Goal: Find specific page/section: Find specific page/section

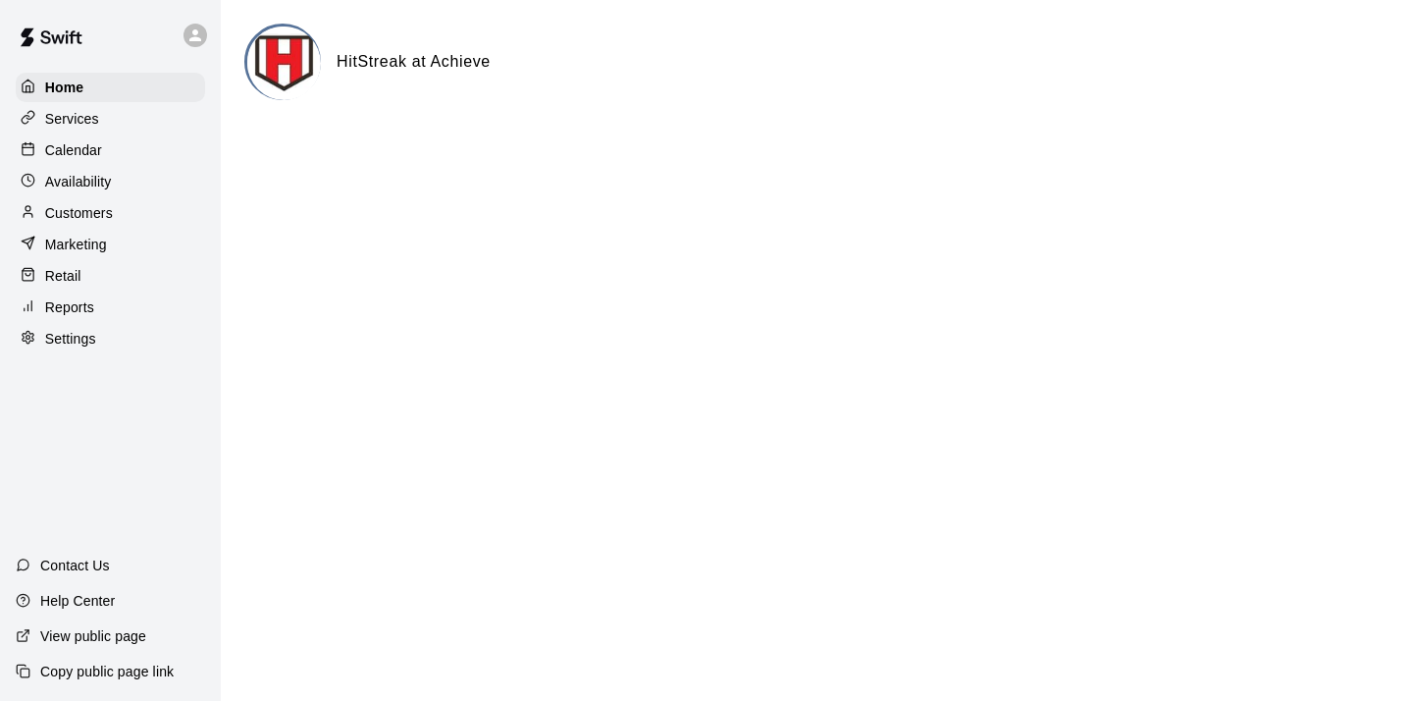
click at [93, 215] on p "Customers" at bounding box center [79, 213] width 68 height 20
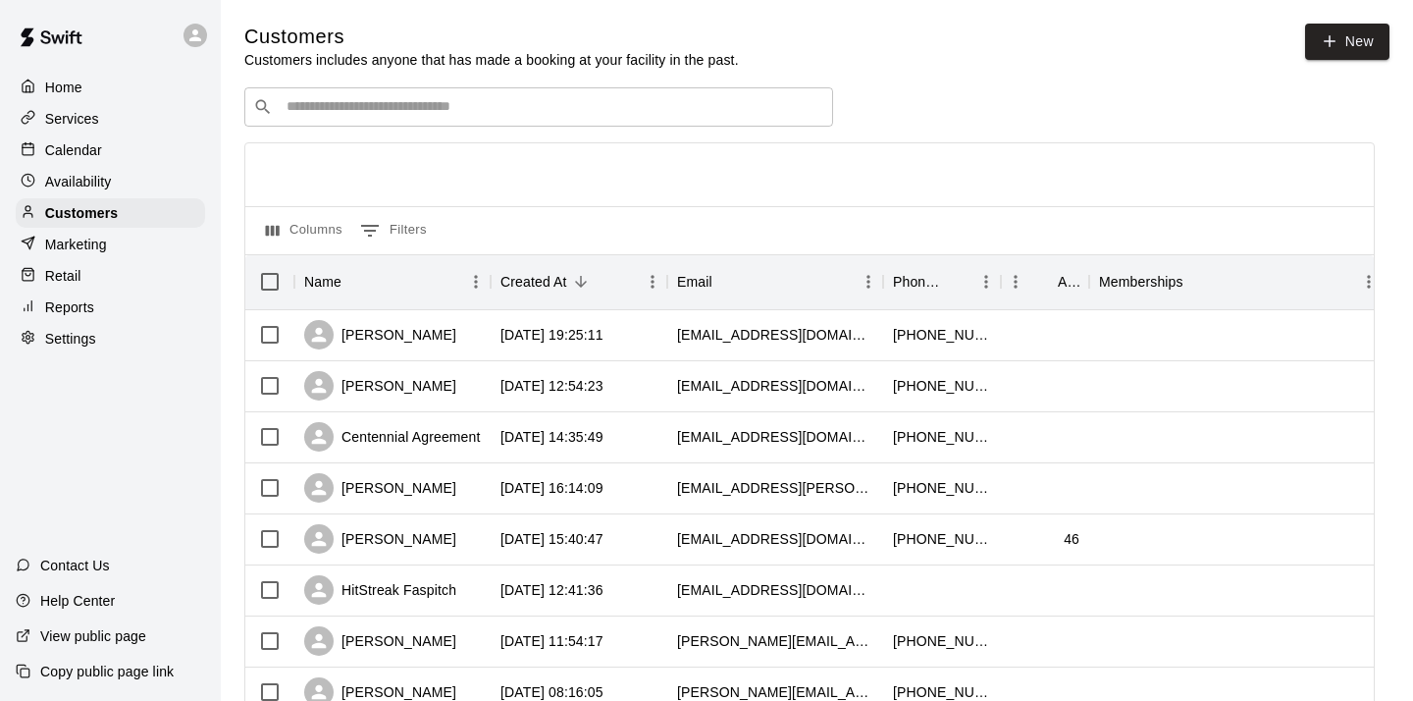
click at [478, 120] on div "​ ​" at bounding box center [538, 106] width 589 height 39
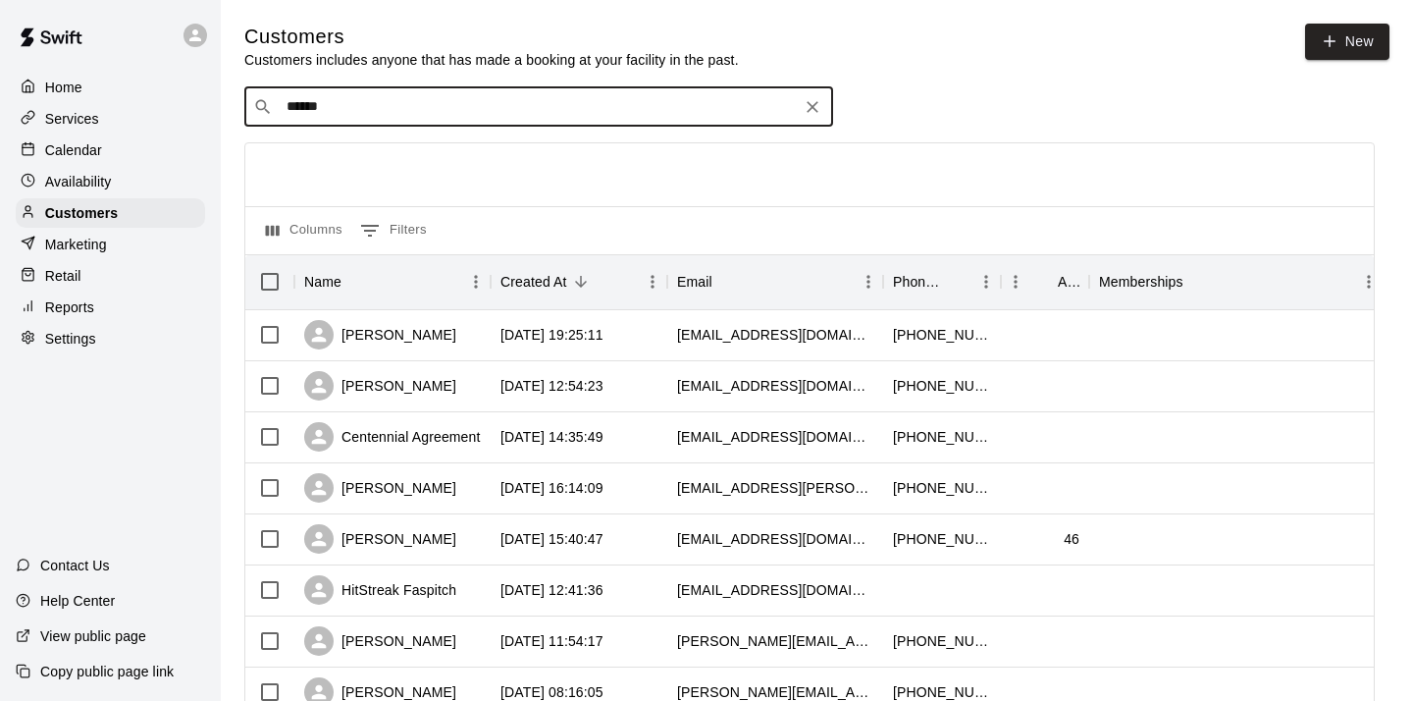
type input "******"
click at [356, 159] on div "[PERSON_NAME] [PERSON_NAME][EMAIL_ADDRESS][DOMAIN_NAME]" at bounding box center [455, 158] width 312 height 42
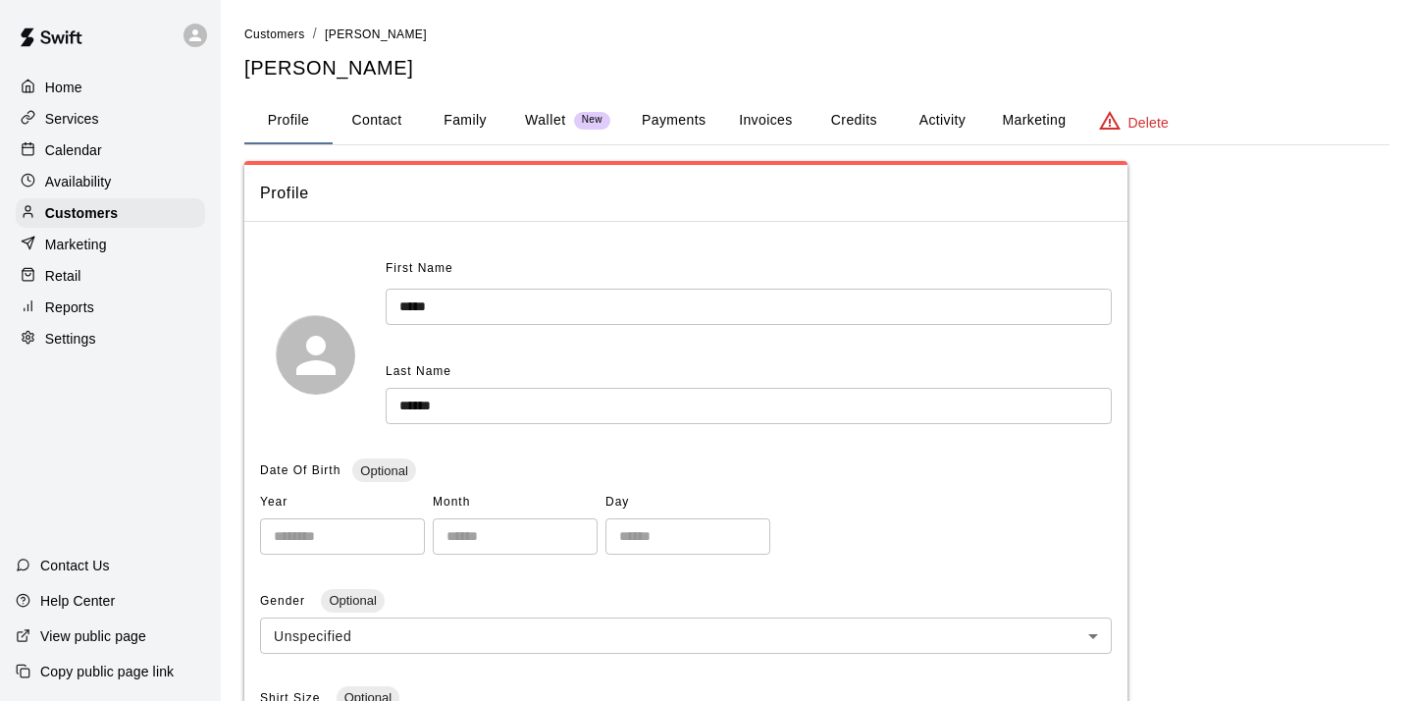
click at [697, 122] on button "Payments" at bounding box center [673, 120] width 95 height 47
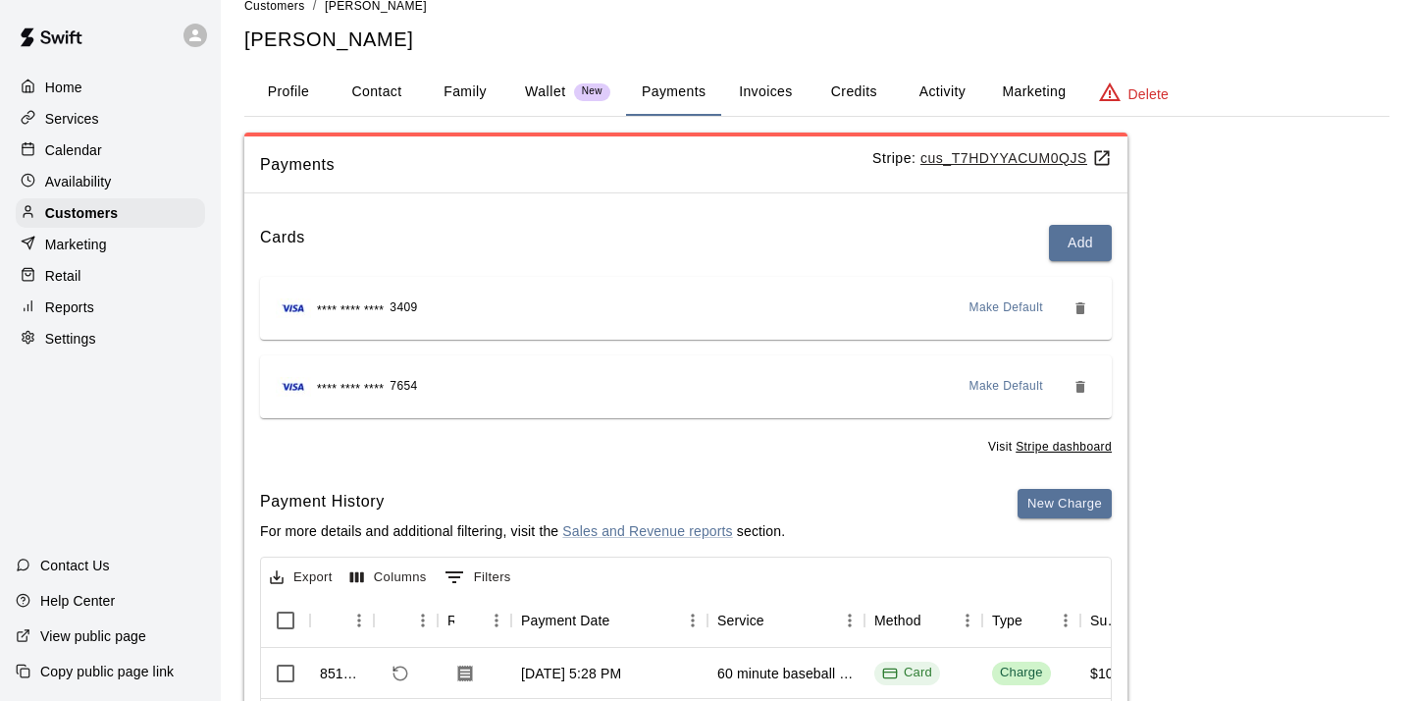
scroll to position [30, 0]
